Goal: Transaction & Acquisition: Purchase product/service

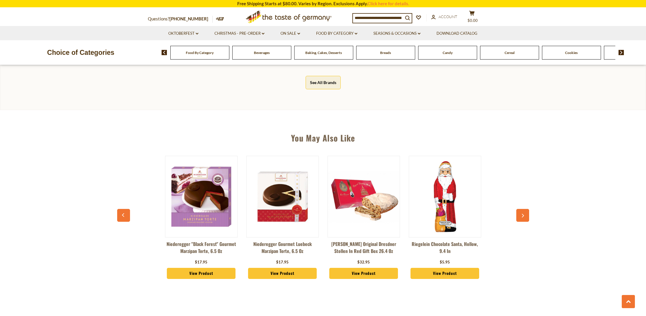
scroll to position [347, 0]
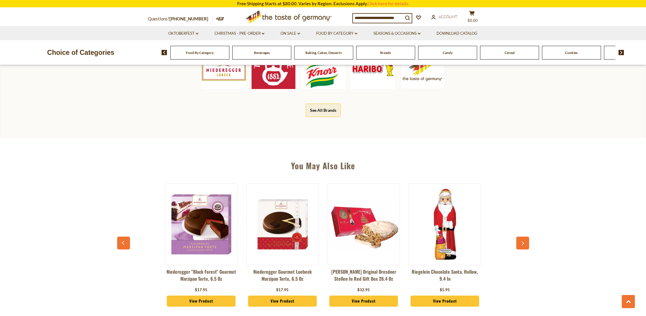
click at [445, 197] on img at bounding box center [445, 225] width 72 height 72
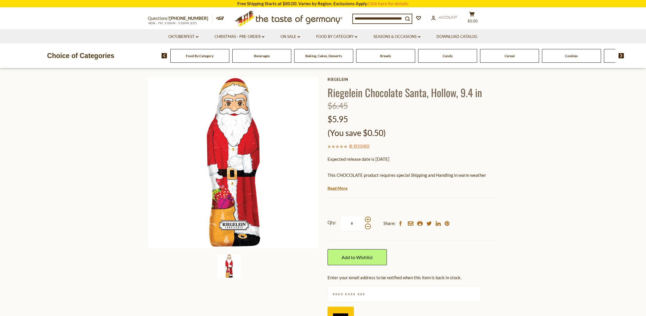
scroll to position [20, 0]
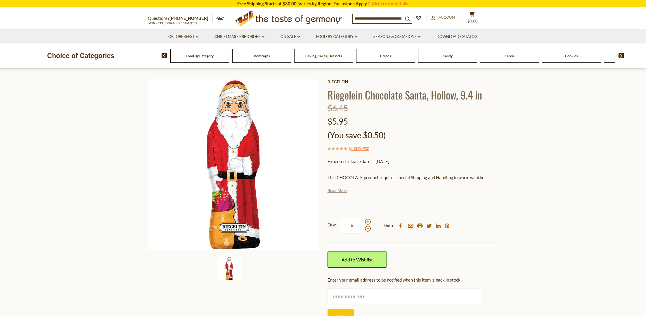
click at [338, 191] on link "Read More" at bounding box center [337, 191] width 20 height 6
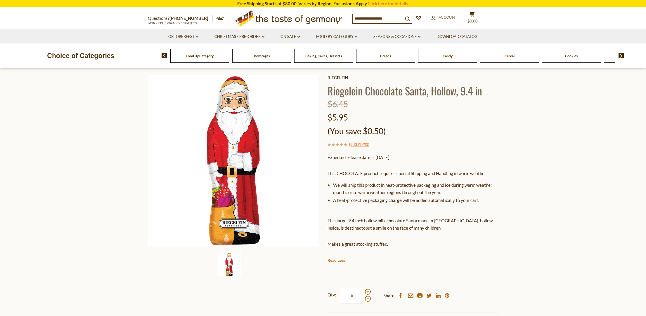
scroll to position [22, 0]
